Goal: Task Accomplishment & Management: Manage account settings

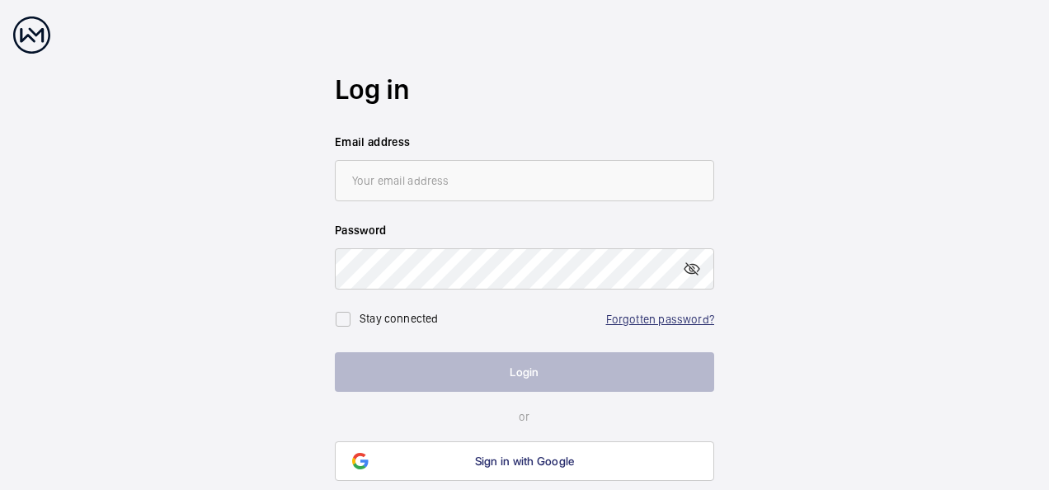
click at [634, 314] on link "Forgotten password?" at bounding box center [660, 319] width 108 height 13
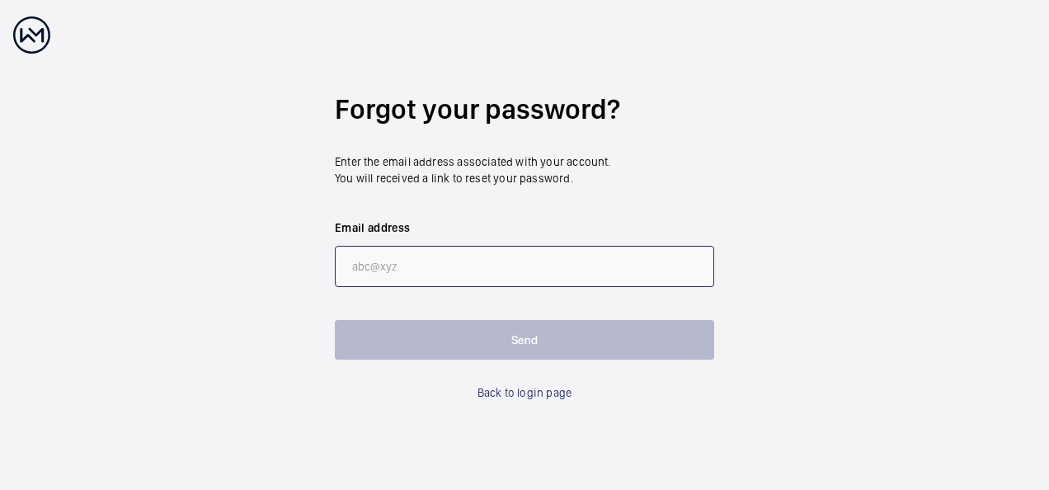
click at [450, 259] on input "email" at bounding box center [525, 266] width 380 height 41
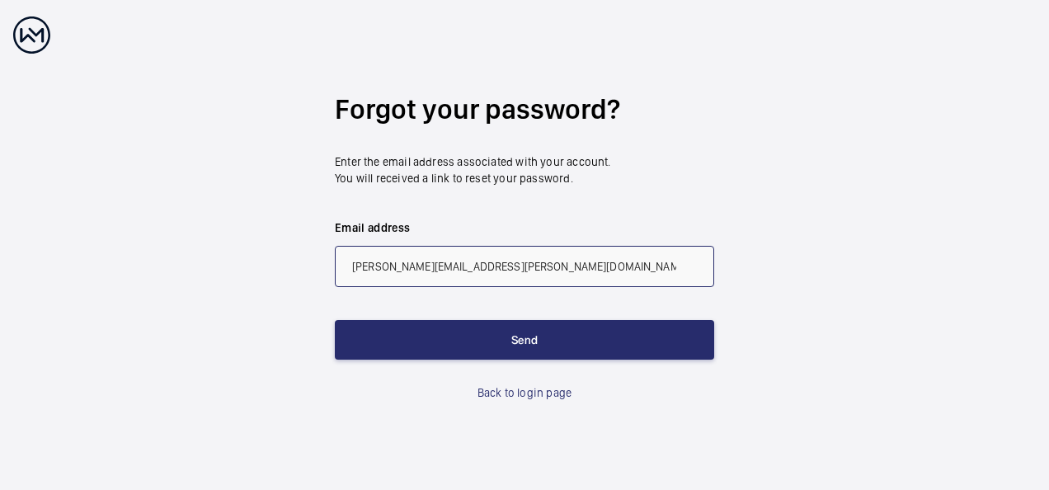
type input "[EMAIL_ADDRESS][DOMAIN_NAME]"
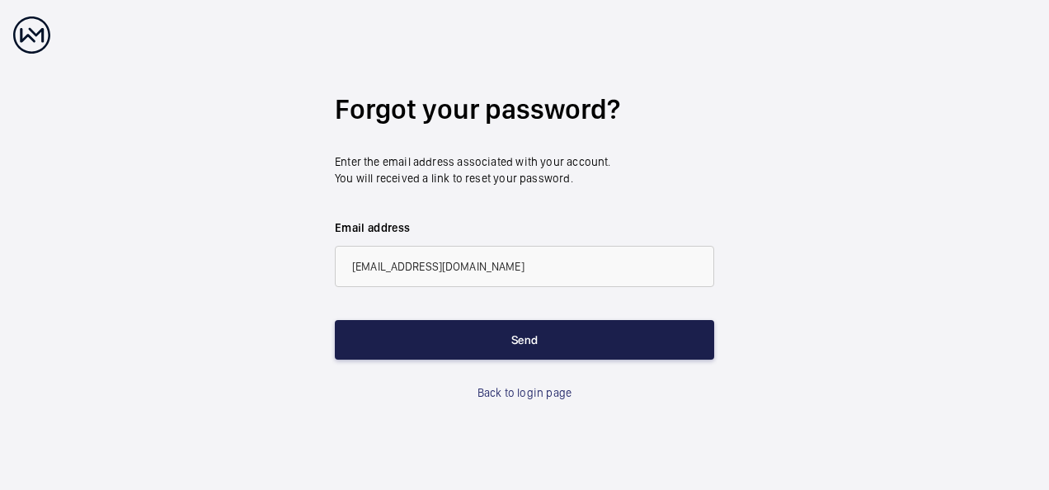
click at [449, 342] on button "Send" at bounding box center [525, 340] width 380 height 40
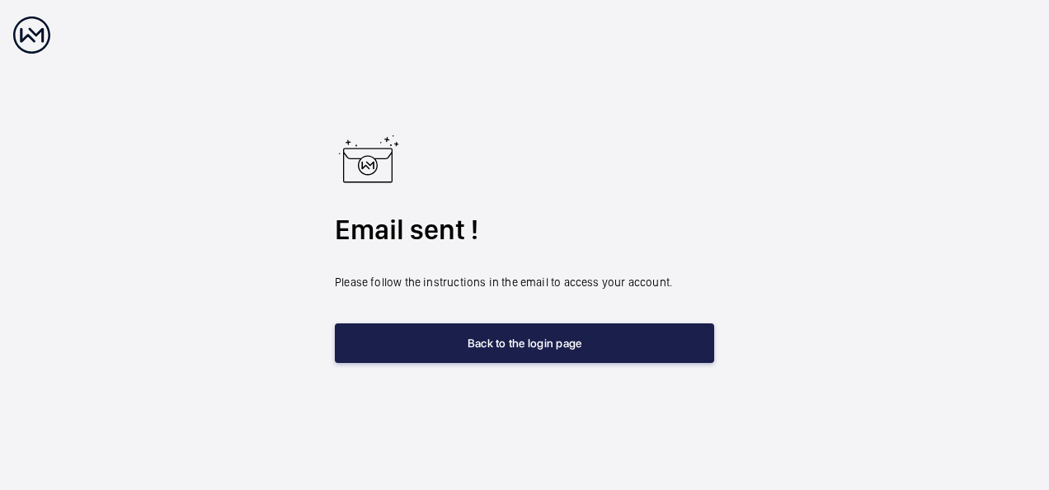
click at [569, 350] on button "Back to the login page" at bounding box center [525, 343] width 380 height 40
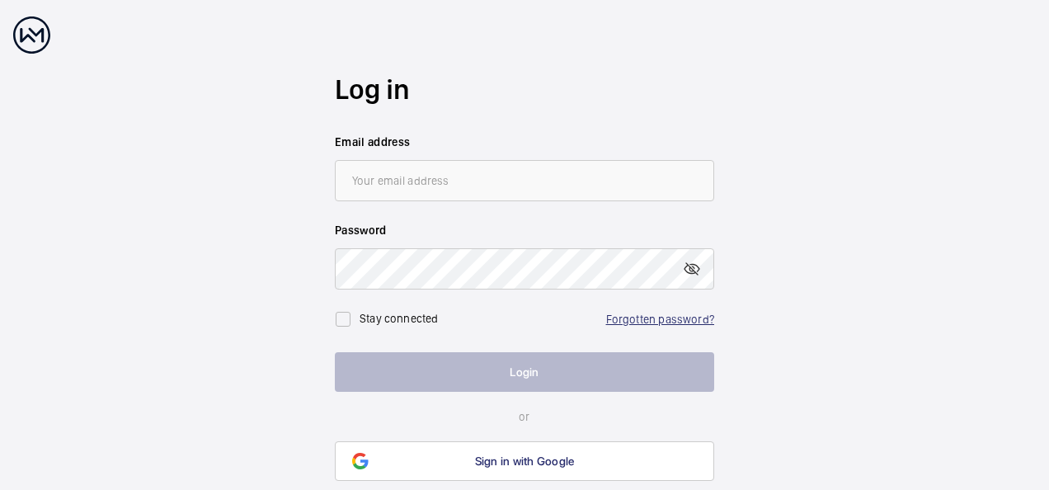
click at [665, 320] on link "Forgotten password?" at bounding box center [660, 319] width 108 height 13
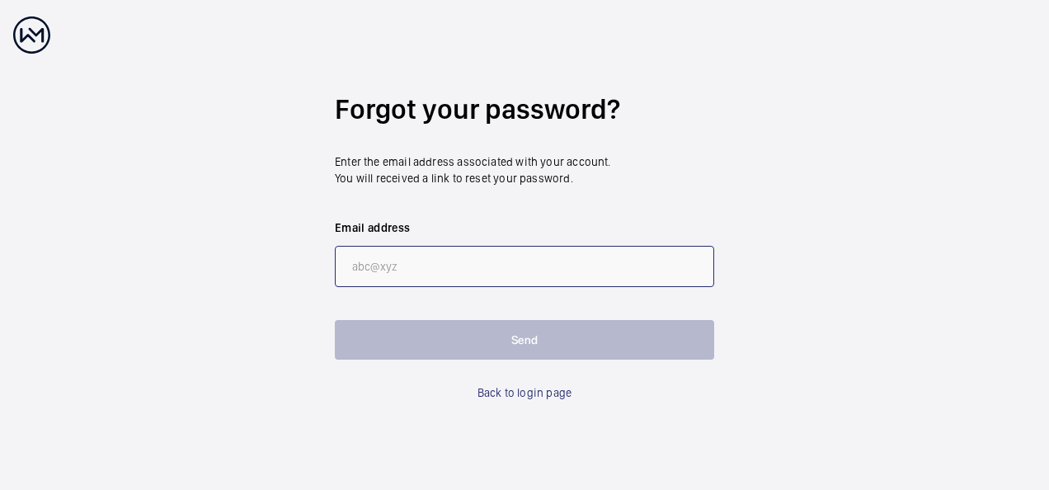
click at [462, 261] on input "email" at bounding box center [525, 266] width 380 height 41
type input "[PERSON_NAME][EMAIL_ADDRESS][PERSON_NAME][DOMAIN_NAME]"
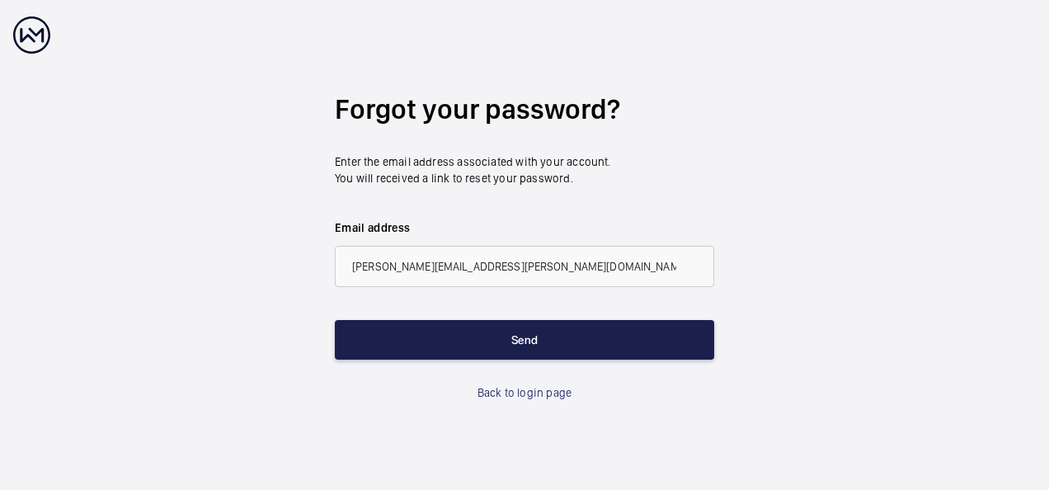
click at [493, 345] on button "Send" at bounding box center [525, 340] width 380 height 40
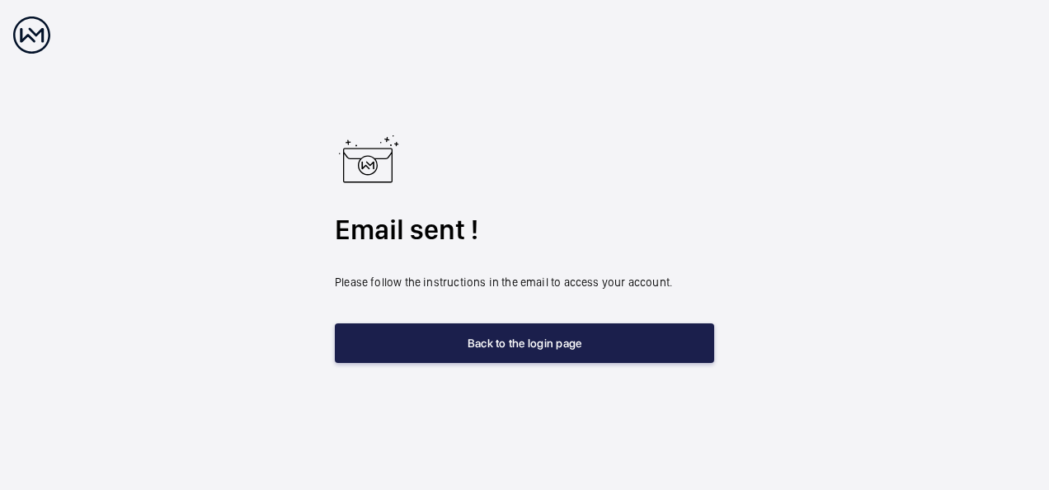
click at [493, 345] on button "Back to the login page" at bounding box center [525, 343] width 380 height 40
